Goal: Information Seeking & Learning: Check status

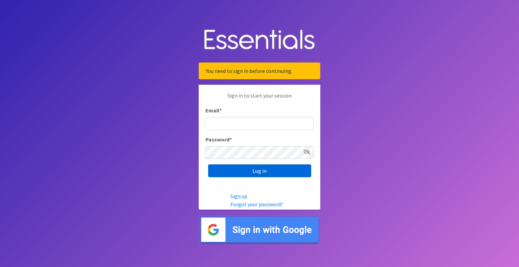
type input "[EMAIL_ADDRESS][DOMAIN_NAME]"
click at [233, 171] on input "Log in" at bounding box center [259, 171] width 103 height 13
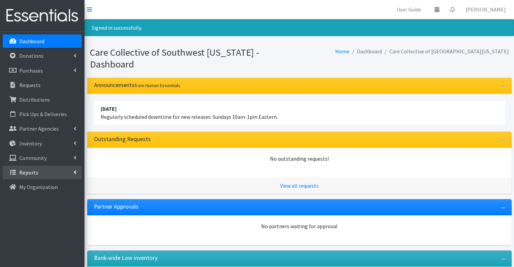
click at [59, 173] on link "Reports" at bounding box center [42, 173] width 79 height 14
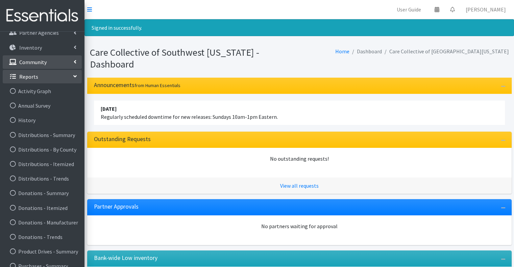
scroll to position [101, 0]
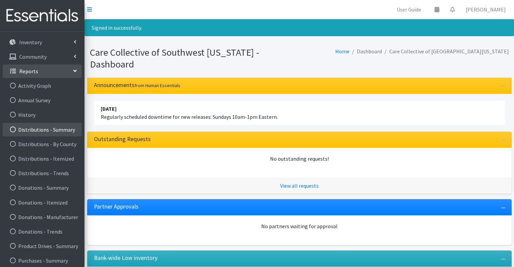
click at [60, 128] on link "Distributions - Summary" at bounding box center [42, 130] width 79 height 14
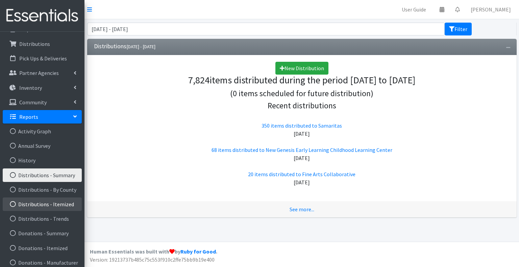
scroll to position [68, 0]
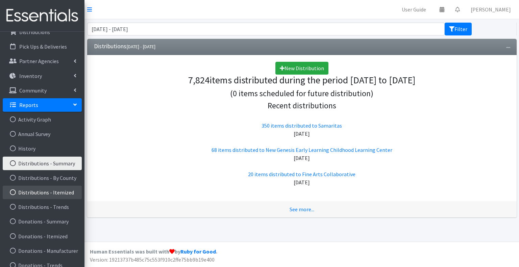
click at [44, 197] on link "Distributions - Itemized" at bounding box center [42, 193] width 79 height 14
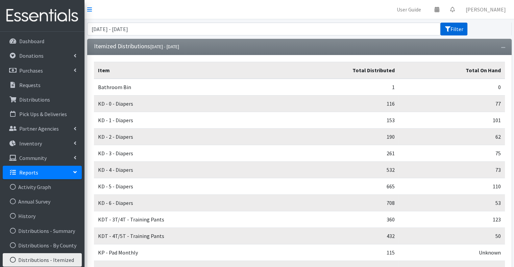
click at [460, 29] on button "Filter" at bounding box center [453, 29] width 27 height 13
click at [148, 28] on input "August 6, 2025 - November 6, 2025" at bounding box center [264, 29] width 354 height 13
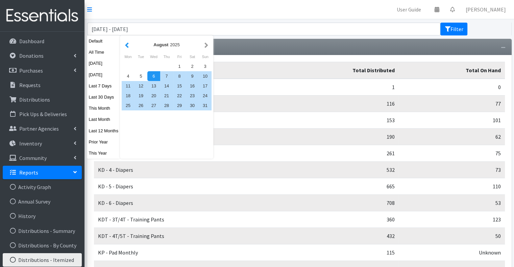
click at [128, 46] on button "button" at bounding box center [126, 45] width 7 height 8
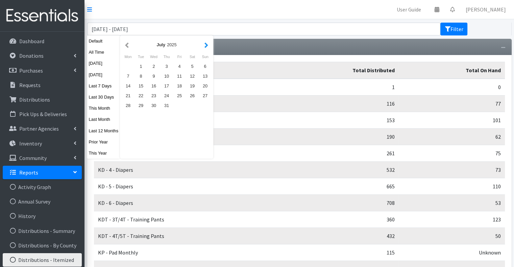
click at [205, 45] on button "button" at bounding box center [206, 45] width 7 height 8
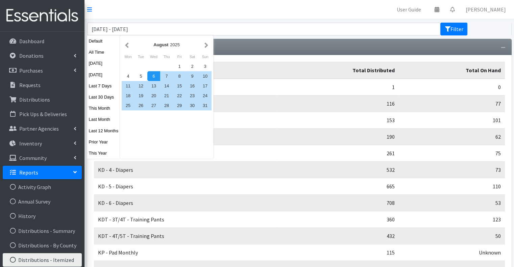
click at [205, 45] on button "button" at bounding box center [206, 45] width 7 height 8
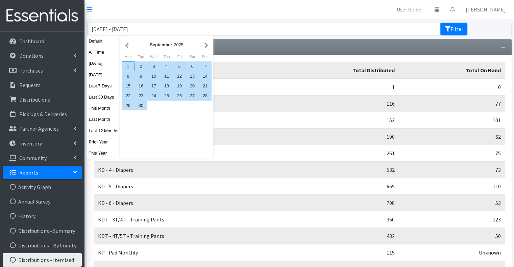
click at [125, 67] on div "1" at bounding box center [128, 67] width 13 height 10
click at [142, 105] on div "30" at bounding box center [141, 106] width 13 height 10
type input "[DATE] - [DATE]"
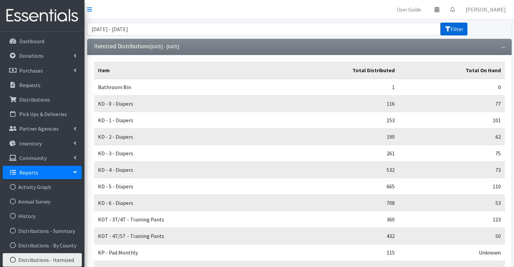
click at [462, 30] on button "Filter" at bounding box center [453, 29] width 27 height 13
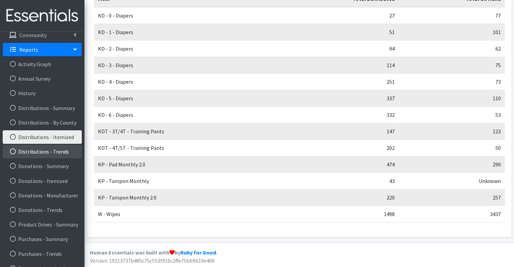
scroll to position [134, 0]
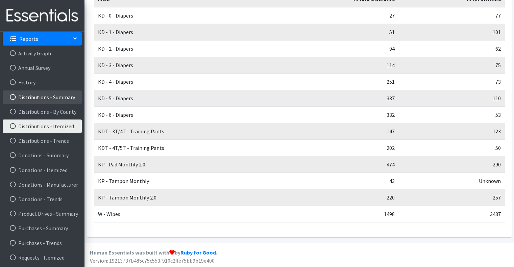
click at [55, 98] on link "Distributions - Summary" at bounding box center [42, 98] width 79 height 14
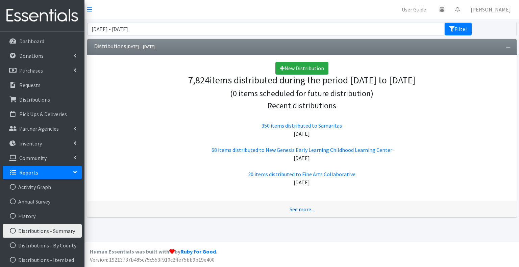
click at [302, 210] on link "See more..." at bounding box center [302, 209] width 25 height 7
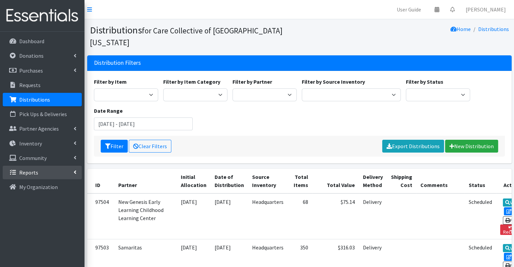
click at [54, 175] on link "Reports" at bounding box center [42, 173] width 79 height 14
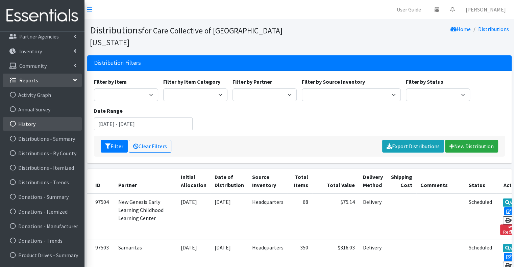
scroll to position [134, 0]
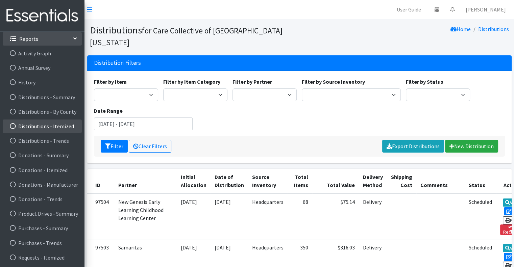
click at [50, 127] on link "Distributions - Itemized" at bounding box center [42, 127] width 79 height 14
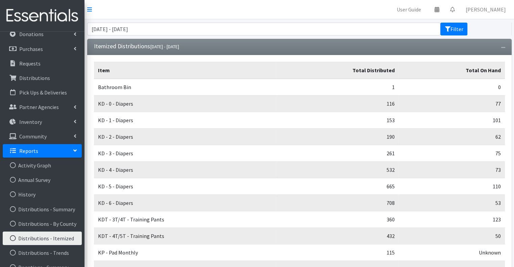
scroll to position [68, 0]
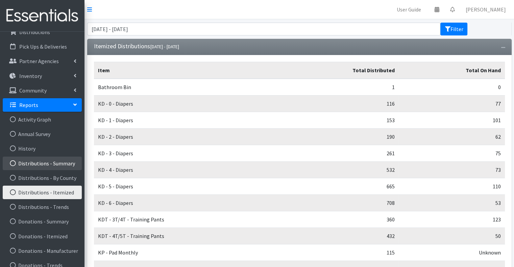
click at [56, 166] on link "Distributions - Summary" at bounding box center [42, 164] width 79 height 14
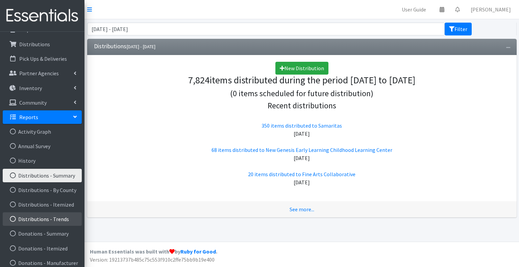
scroll to position [68, 0]
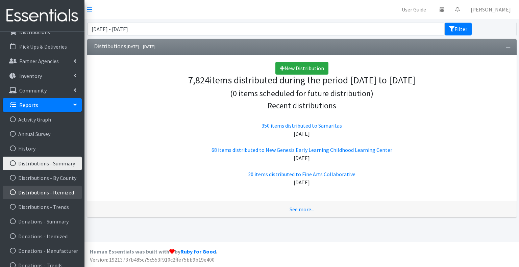
click at [61, 196] on link "Distributions - Itemized" at bounding box center [42, 193] width 79 height 14
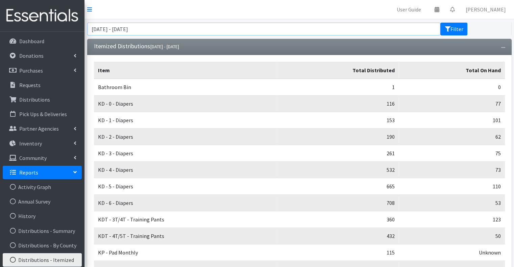
click at [352, 32] on input "[DATE] - [DATE]" at bounding box center [264, 29] width 354 height 13
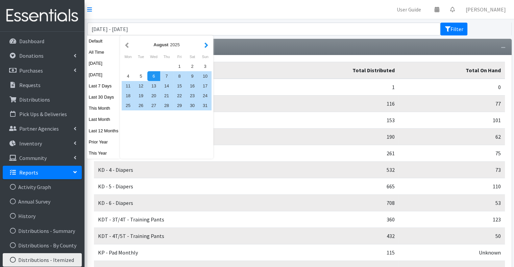
click at [204, 46] on button "button" at bounding box center [206, 45] width 7 height 8
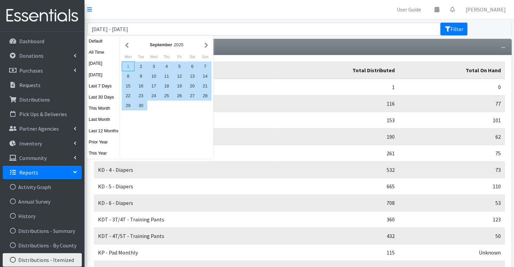
click at [130, 66] on div "1" at bounding box center [128, 67] width 13 height 10
click at [141, 105] on div "30" at bounding box center [141, 106] width 13 height 10
type input "[DATE] - [DATE]"
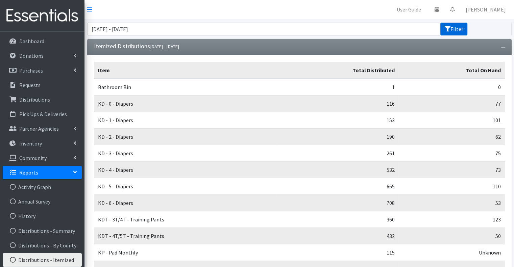
click at [463, 28] on button "Filter" at bounding box center [453, 29] width 27 height 13
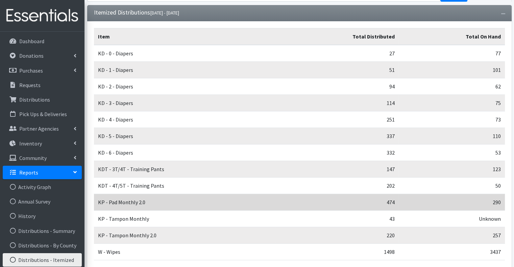
scroll to position [68, 0]
